Goal: Entertainment & Leisure: Consume media (video, audio)

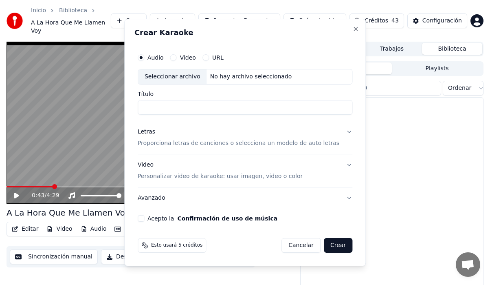
click at [182, 76] on div "Seleccionar archivo" at bounding box center [172, 76] width 69 height 15
click at [147, 15] on html "Inicio Biblioteca A La Hora Que Me Llamen Voy Crear Importar Preguntas Frecuent…" at bounding box center [245, 142] width 490 height 285
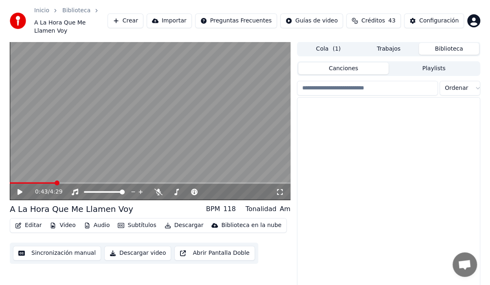
scroll to position [1302, 0]
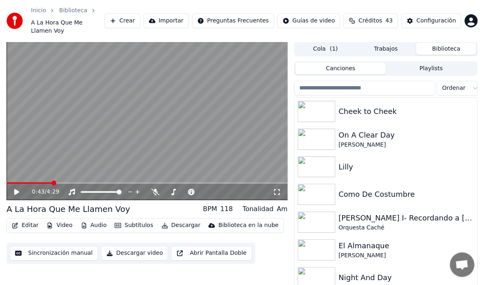
click at [140, 15] on button "Crear" at bounding box center [122, 20] width 36 height 15
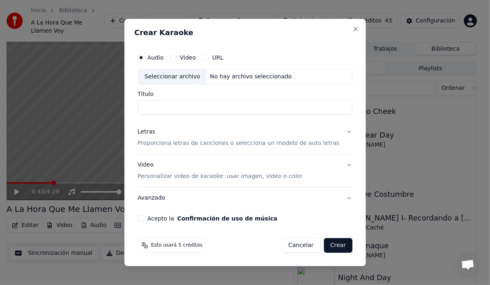
click at [193, 75] on div "Seleccionar archivo" at bounding box center [172, 76] width 69 height 15
click at [179, 76] on div "Seleccionar archivo" at bounding box center [172, 76] width 69 height 15
click at [193, 82] on div "Seleccionar archivo" at bounding box center [172, 76] width 69 height 15
type input "**********"
drag, startPoint x: 340, startPoint y: 132, endPoint x: 333, endPoint y: 134, distance: 7.3
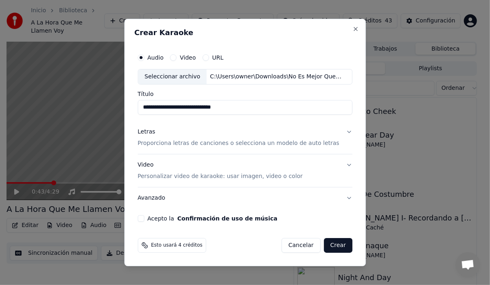
click at [339, 132] on button "Letras Proporciona letras de canciones o selecciona un modelo de auto letras" at bounding box center [245, 137] width 215 height 33
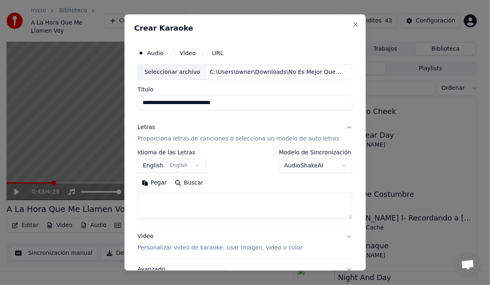
click at [199, 165] on button "English English" at bounding box center [172, 165] width 68 height 15
click at [193, 163] on body "**********" at bounding box center [242, 142] width 484 height 285
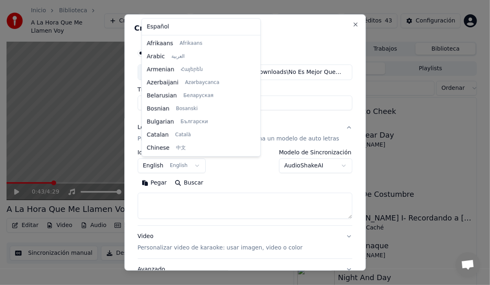
click at [193, 163] on body "**********" at bounding box center [242, 142] width 484 height 285
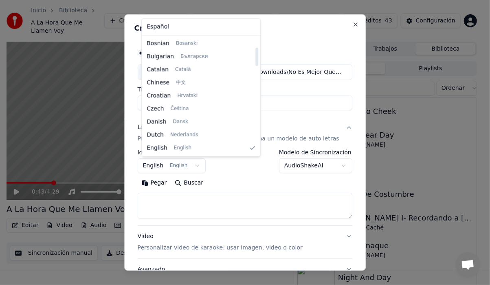
select select "**"
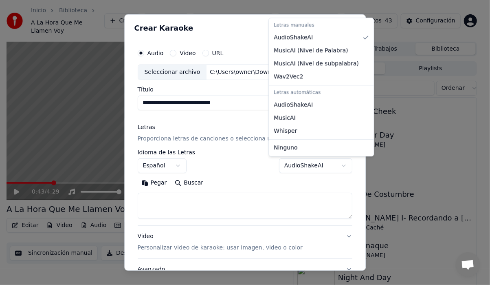
click at [333, 165] on body "**********" at bounding box center [242, 142] width 484 height 285
select select "*******"
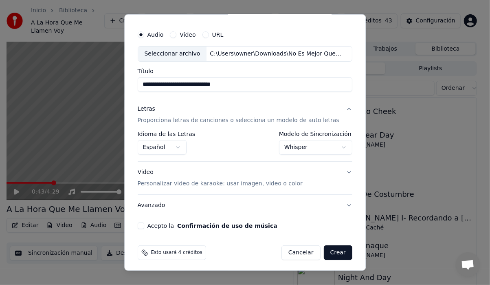
scroll to position [20, 0]
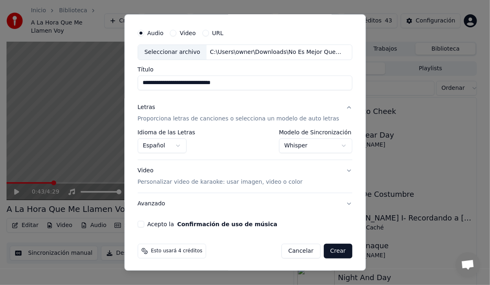
click at [152, 182] on p "Personalizar video de karaoke: usar imagen, video o color" at bounding box center [220, 182] width 165 height 8
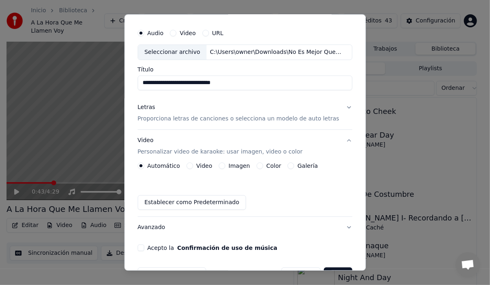
click at [292, 165] on div "Galería" at bounding box center [303, 165] width 30 height 7
click at [289, 165] on button "Galería" at bounding box center [291, 165] width 7 height 7
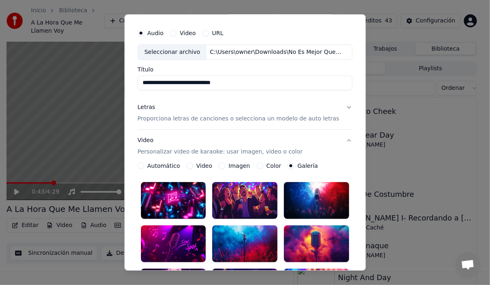
click at [290, 164] on circle "button" at bounding box center [291, 165] width 3 height 3
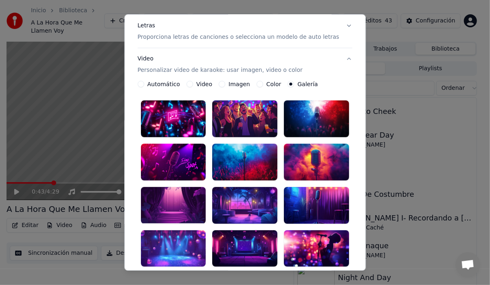
scroll to position [142, 0]
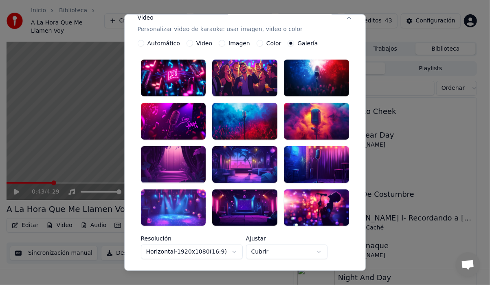
click at [175, 160] on div at bounding box center [173, 164] width 65 height 37
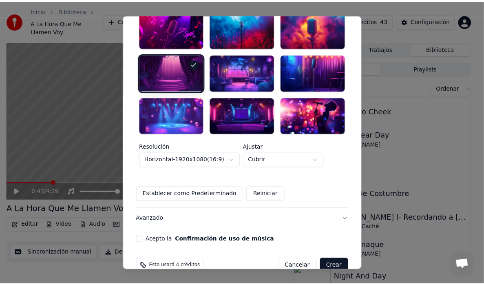
scroll to position [239, 0]
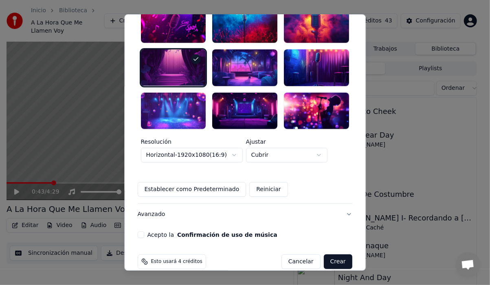
click at [144, 231] on button "Acepto la Confirmación de uso de música" at bounding box center [141, 234] width 7 height 7
click at [330, 254] on button "Crear" at bounding box center [338, 261] width 29 height 15
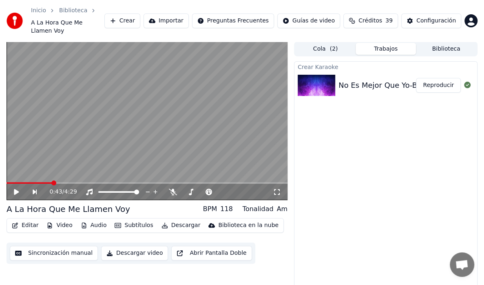
click at [426, 78] on button "Reproducir" at bounding box center [438, 85] width 45 height 15
click at [428, 78] on button "Reproducir" at bounding box center [438, 85] width 45 height 15
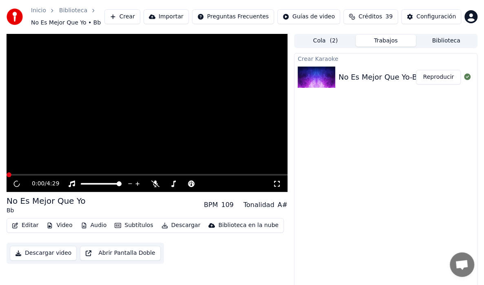
click at [276, 182] on icon at bounding box center [277, 183] width 8 height 7
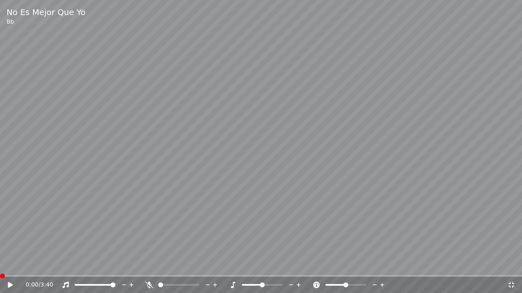
click at [0, 274] on span at bounding box center [2, 276] width 5 height 5
click at [13, 284] on icon at bounding box center [16, 285] width 19 height 7
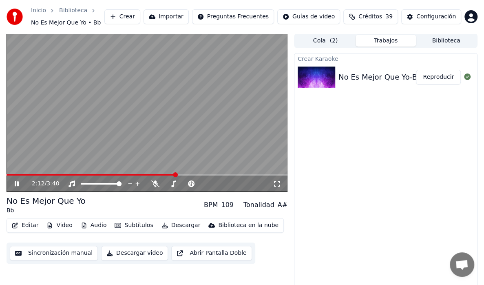
click at [441, 38] on button "Biblioteca" at bounding box center [446, 41] width 60 height 12
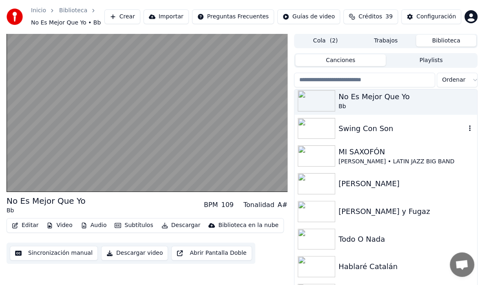
scroll to position [41, 0]
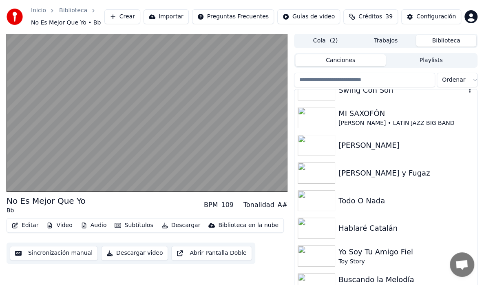
click at [365, 96] on div "Swing Con Son" at bounding box center [385, 90] width 183 height 28
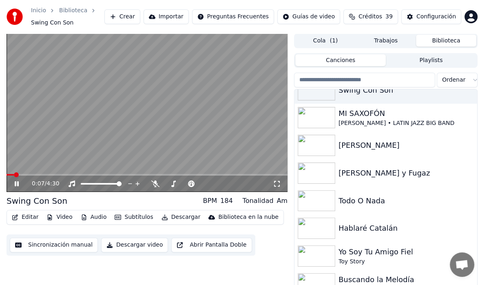
click at [273, 184] on icon at bounding box center [277, 183] width 8 height 7
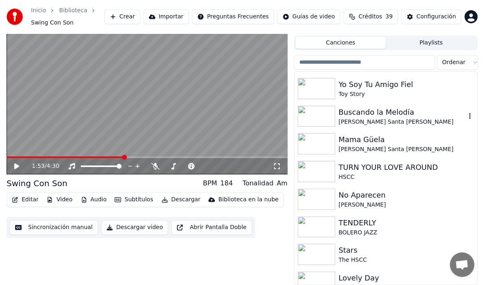
scroll to position [204, 0]
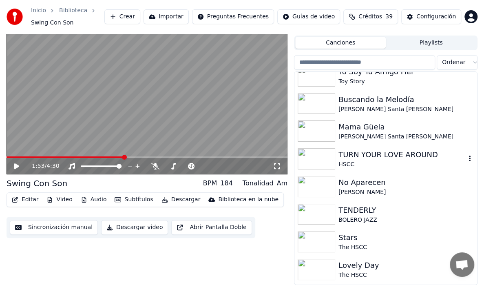
click at [334, 155] on img at bounding box center [316, 158] width 37 height 21
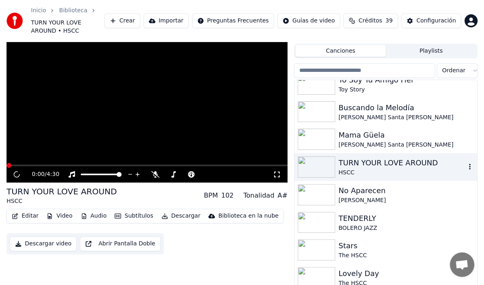
click at [334, 156] on img at bounding box center [316, 166] width 37 height 21
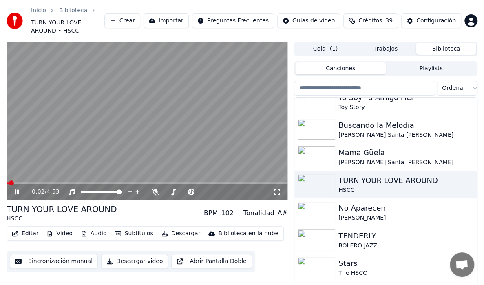
scroll to position [18, 0]
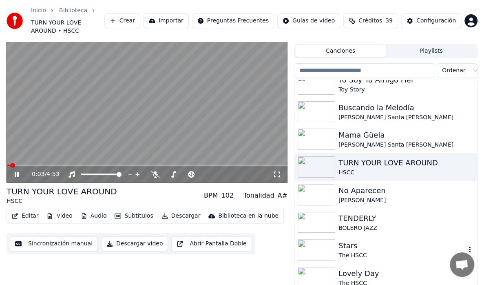
click at [343, 240] on div "Stars" at bounding box center [401, 245] width 127 height 11
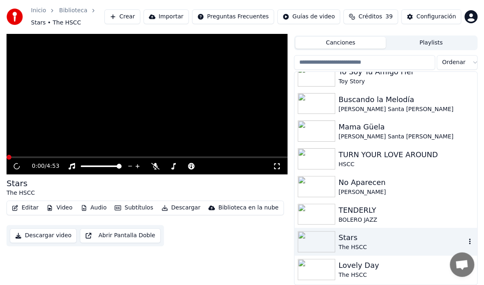
click at [343, 235] on div "Stars" at bounding box center [401, 237] width 127 height 11
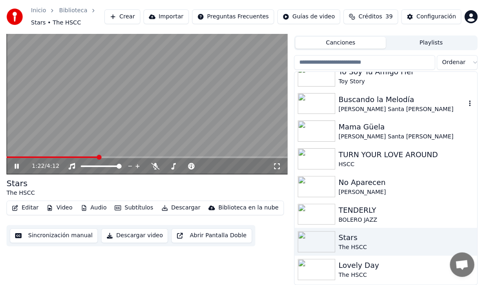
click at [347, 111] on div "[PERSON_NAME] Santa [PERSON_NAME]" at bounding box center [401, 109] width 127 height 8
click at [312, 98] on img at bounding box center [316, 103] width 37 height 21
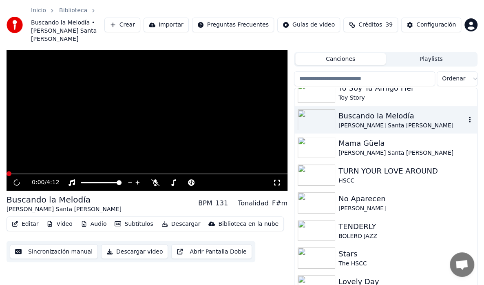
scroll to position [26, 0]
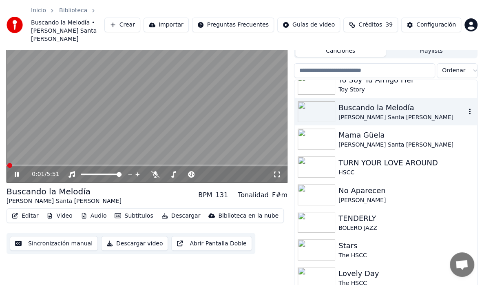
click at [347, 102] on div "Buscando la Melodía" at bounding box center [401, 107] width 127 height 11
click at [274, 170] on div "0:02 / 5:51" at bounding box center [147, 174] width 281 height 16
click at [322, 192] on img at bounding box center [316, 194] width 37 height 21
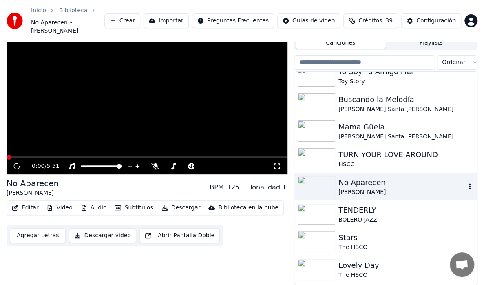
click at [322, 192] on img at bounding box center [316, 186] width 37 height 21
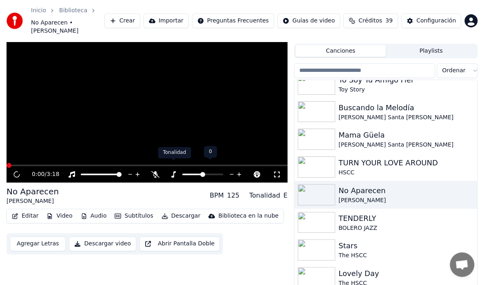
click at [174, 171] on icon at bounding box center [173, 174] width 4 height 7
click at [234, 170] on icon at bounding box center [232, 174] width 8 height 8
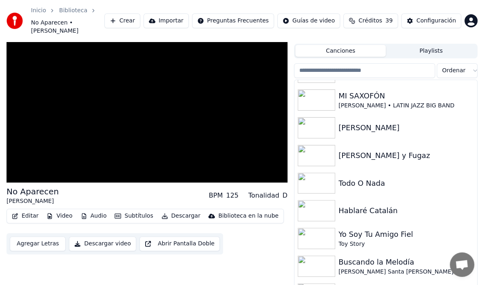
scroll to position [41, 0]
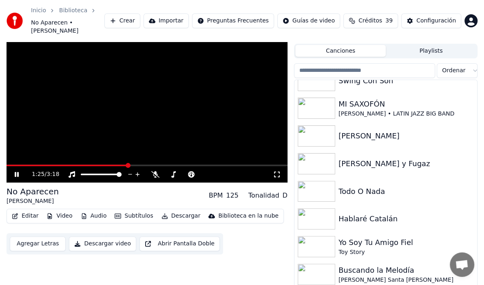
click at [275, 171] on icon at bounding box center [277, 174] width 8 height 7
